Goal: Transaction & Acquisition: Purchase product/service

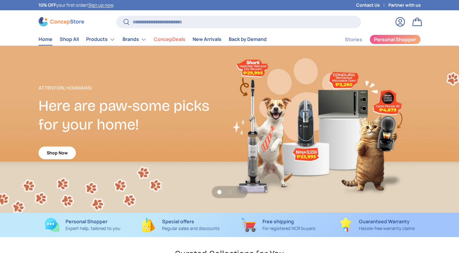
click at [103, 43] on link "Products" at bounding box center [100, 39] width 29 height 12
click at [106, 41] on link "Products" at bounding box center [100, 39] width 29 height 12
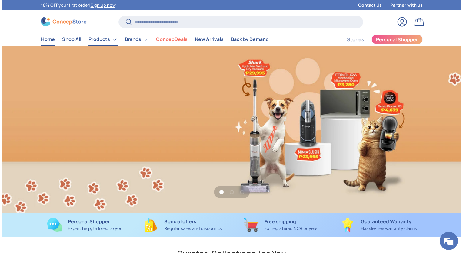
scroll to position [0, 458]
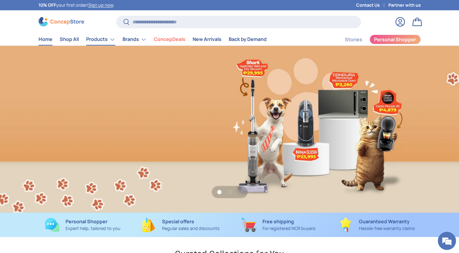
click at [110, 38] on link "Products" at bounding box center [100, 39] width 29 height 12
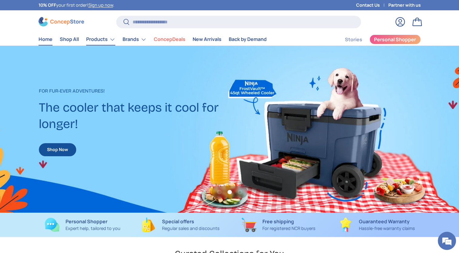
click at [110, 38] on link "Products" at bounding box center [100, 39] width 29 height 12
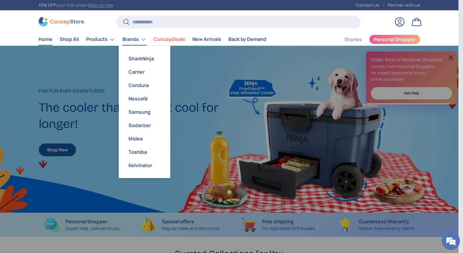
click at [131, 37] on link "Brands" at bounding box center [134, 39] width 24 height 12
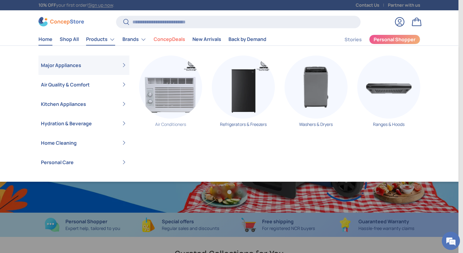
click at [176, 94] on img "Primary" at bounding box center [170, 86] width 63 height 63
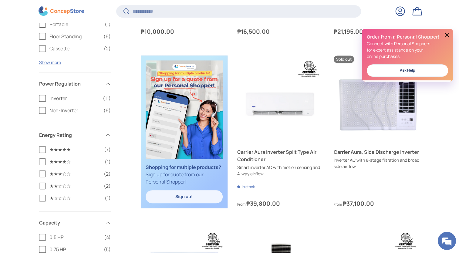
scroll to position [253, 0]
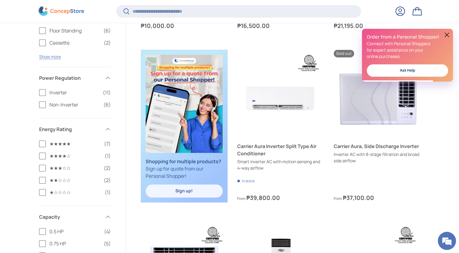
click at [44, 92] on label "Inverter (11)" at bounding box center [75, 92] width 72 height 7
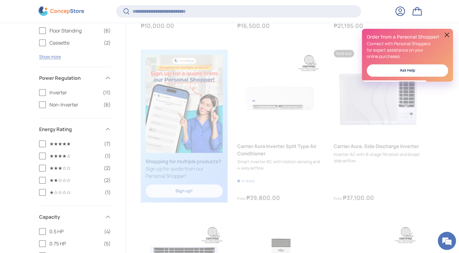
scroll to position [0, 0]
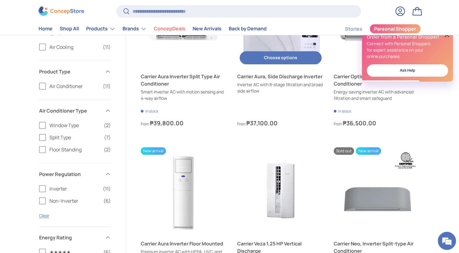
scroll to position [101, 0]
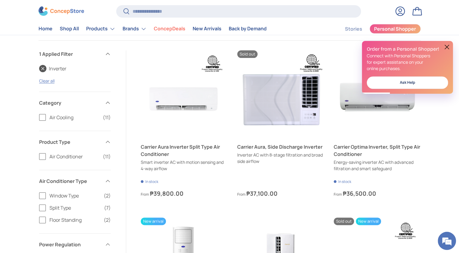
click at [445, 44] on button at bounding box center [446, 46] width 7 height 7
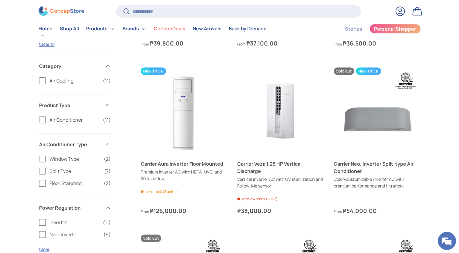
scroll to position [14, 0]
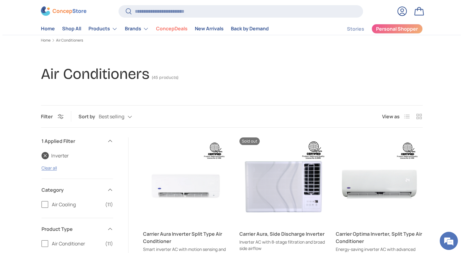
scroll to position [253, 0]
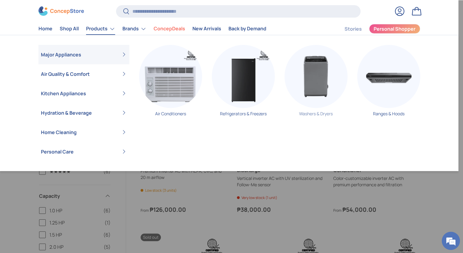
click at [319, 90] on img "Primary" at bounding box center [316, 76] width 63 height 63
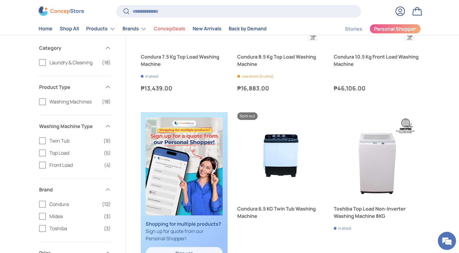
scroll to position [27, 0]
